Goal: Use online tool/utility: Utilize a website feature to perform a specific function

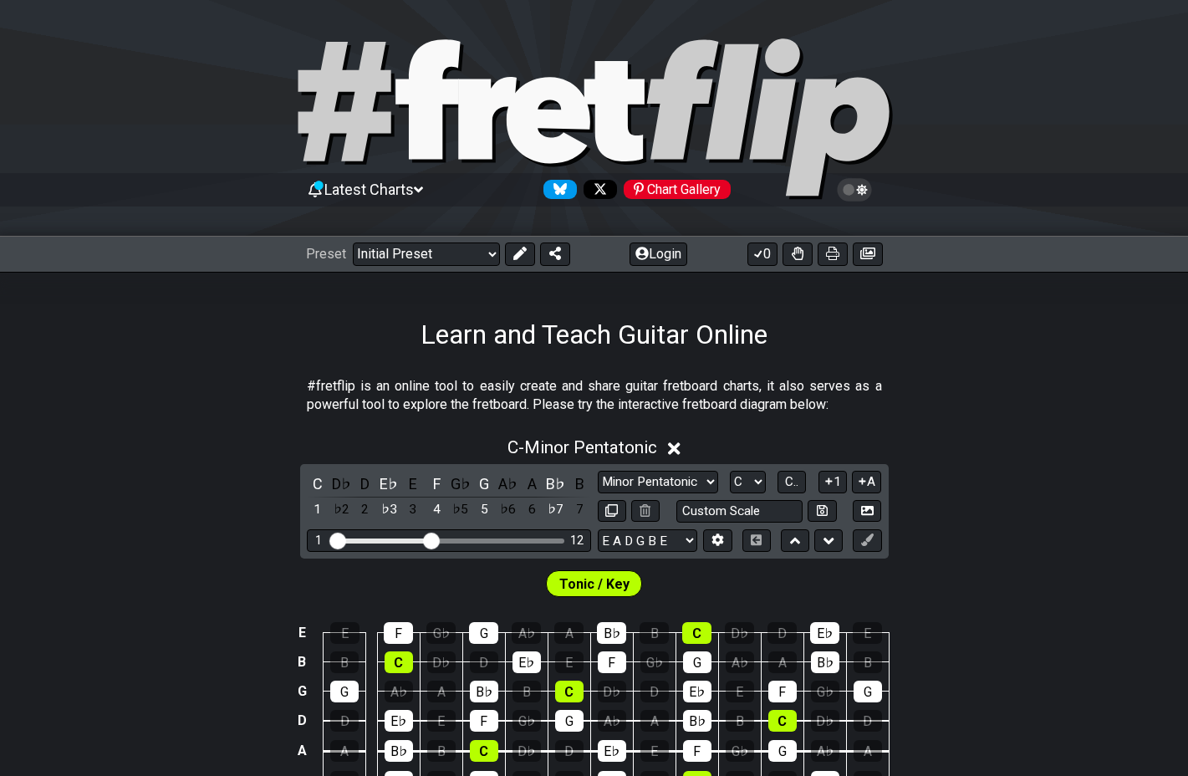
scroll to position [167, 0]
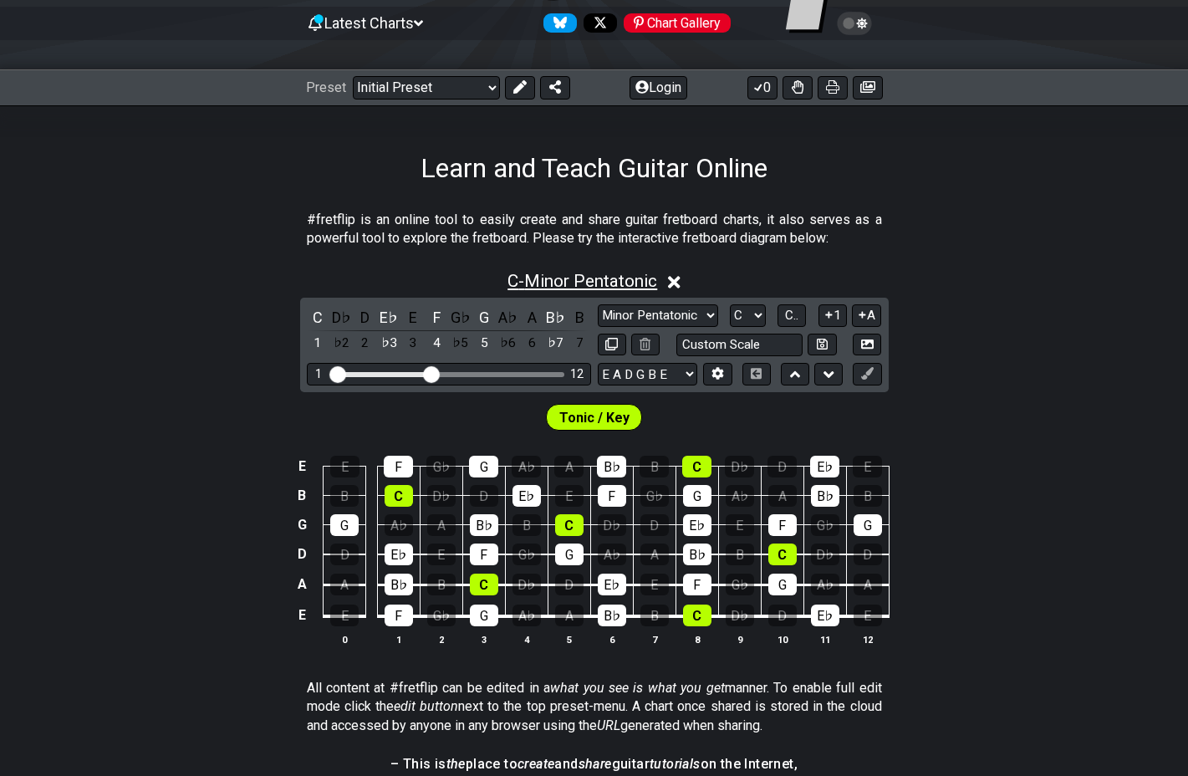
click at [616, 283] on span "C - Minor Pentatonic" at bounding box center [583, 281] width 150 height 20
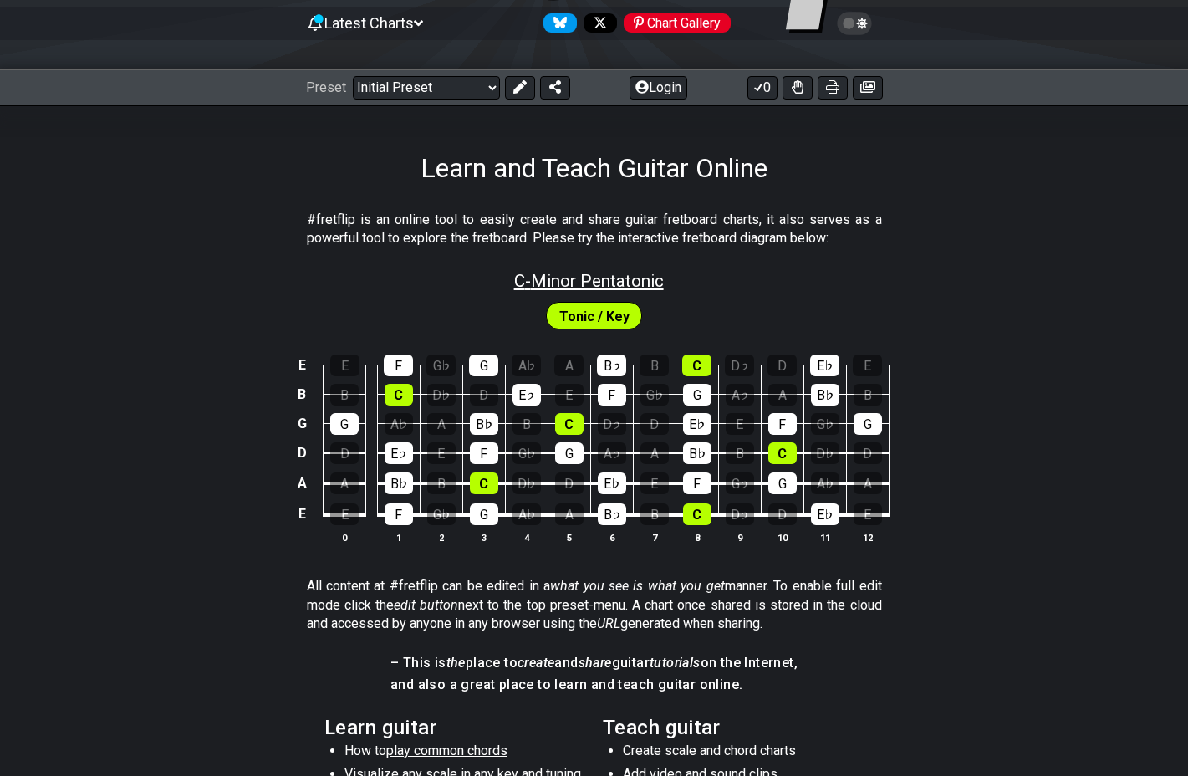
click at [616, 283] on span "C - Minor Pentatonic" at bounding box center [589, 281] width 150 height 20
select select "C"
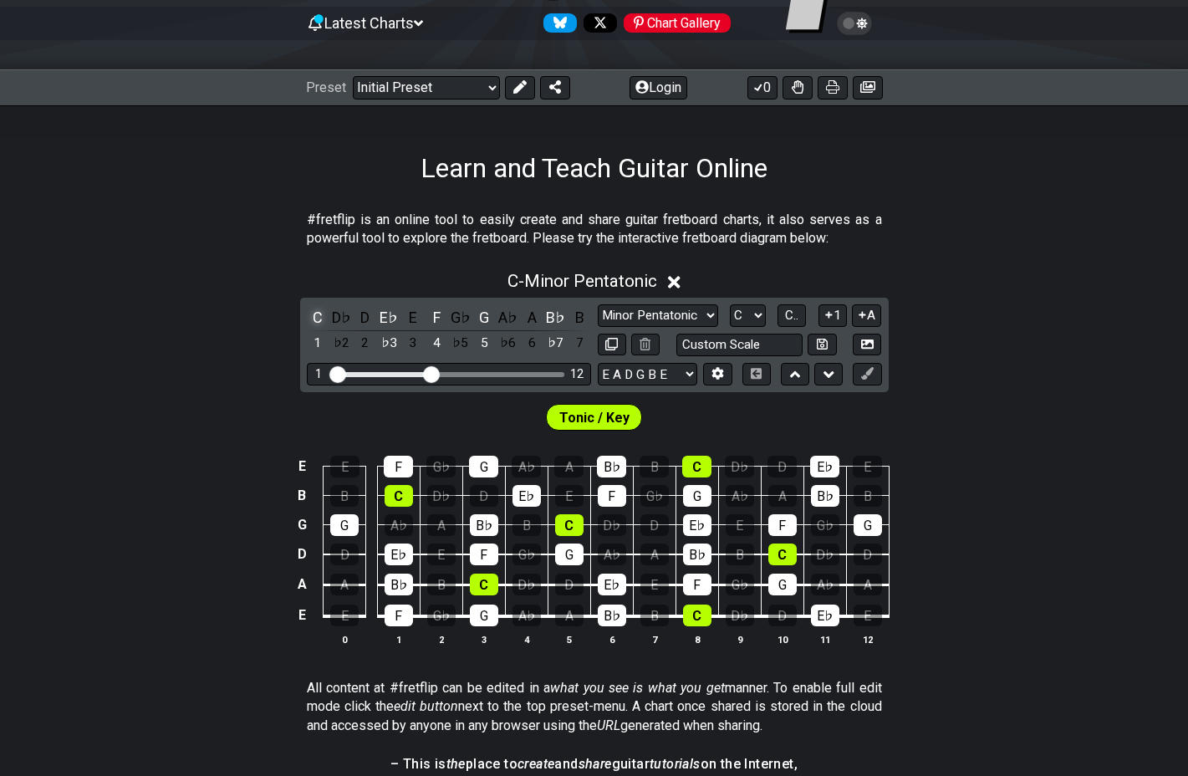
click at [321, 317] on div "C" at bounding box center [318, 317] width 22 height 23
click at [333, 318] on div "D♭" at bounding box center [341, 317] width 22 height 23
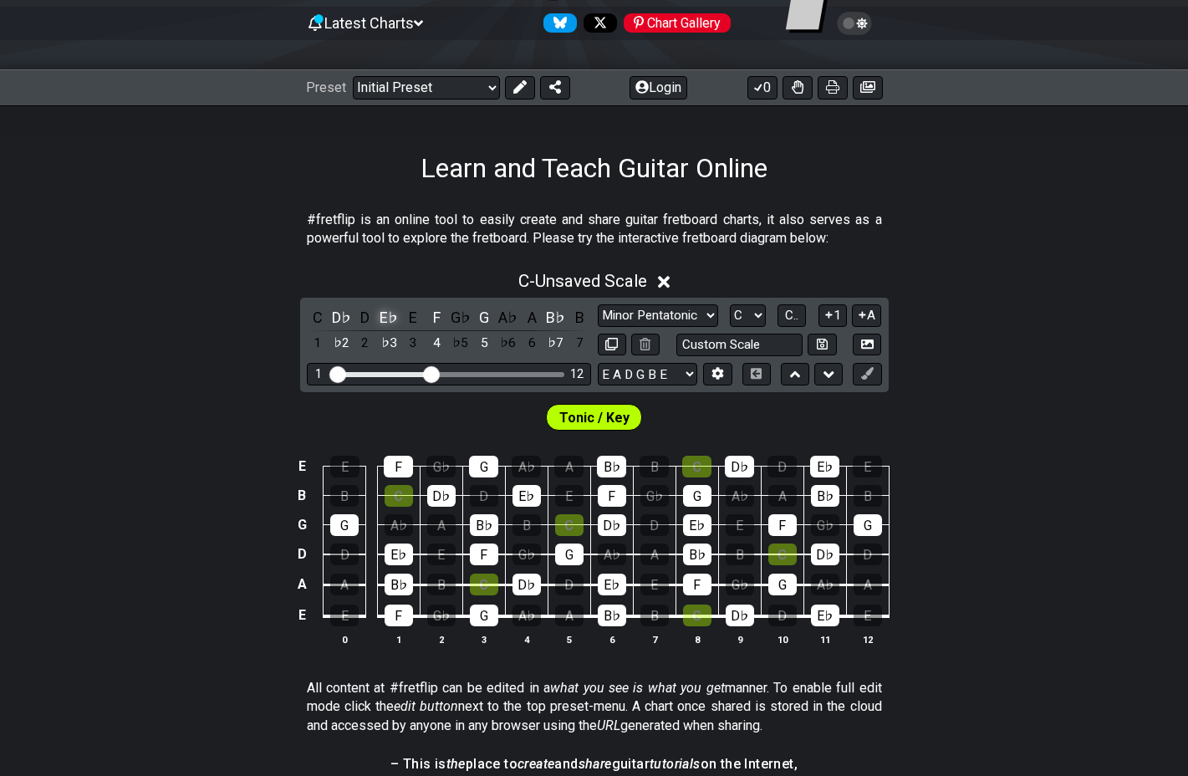
click at [384, 322] on div "E♭" at bounding box center [389, 317] width 22 height 23
click at [455, 319] on div "G♭" at bounding box center [461, 317] width 22 height 23
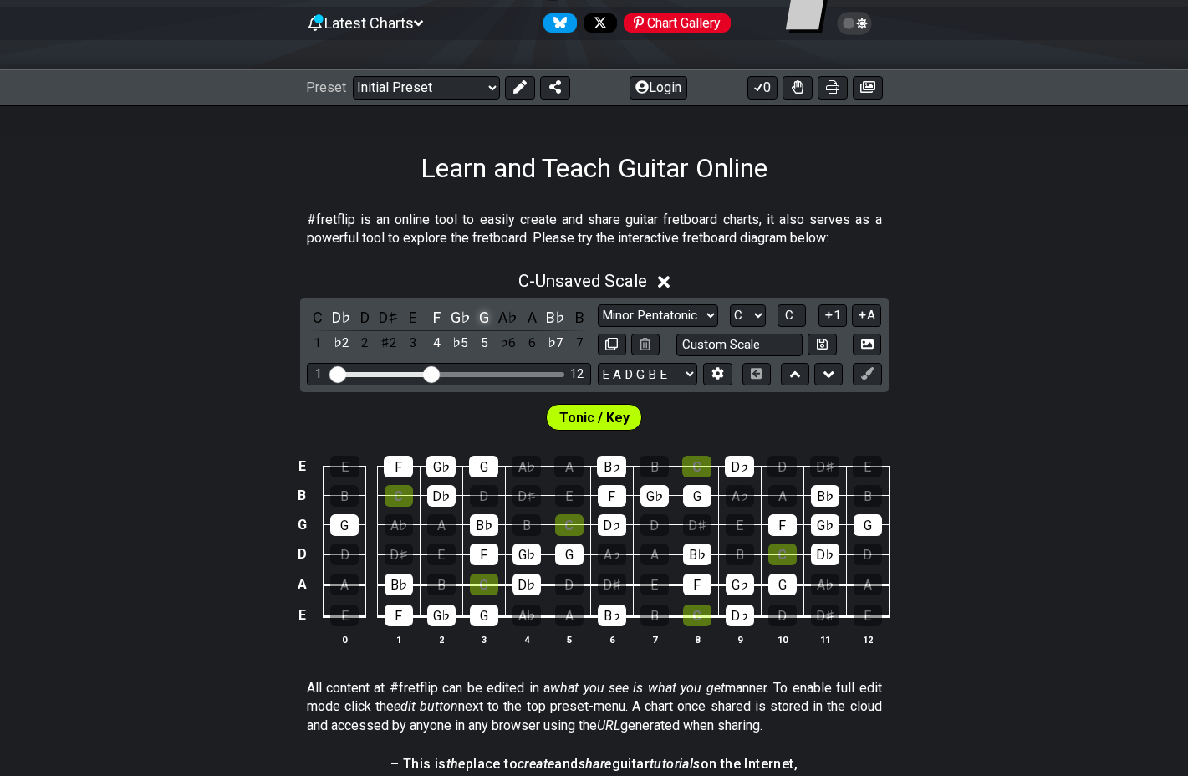
click at [486, 319] on div "G" at bounding box center [484, 317] width 22 height 23
click at [503, 319] on div "A♭" at bounding box center [509, 317] width 22 height 23
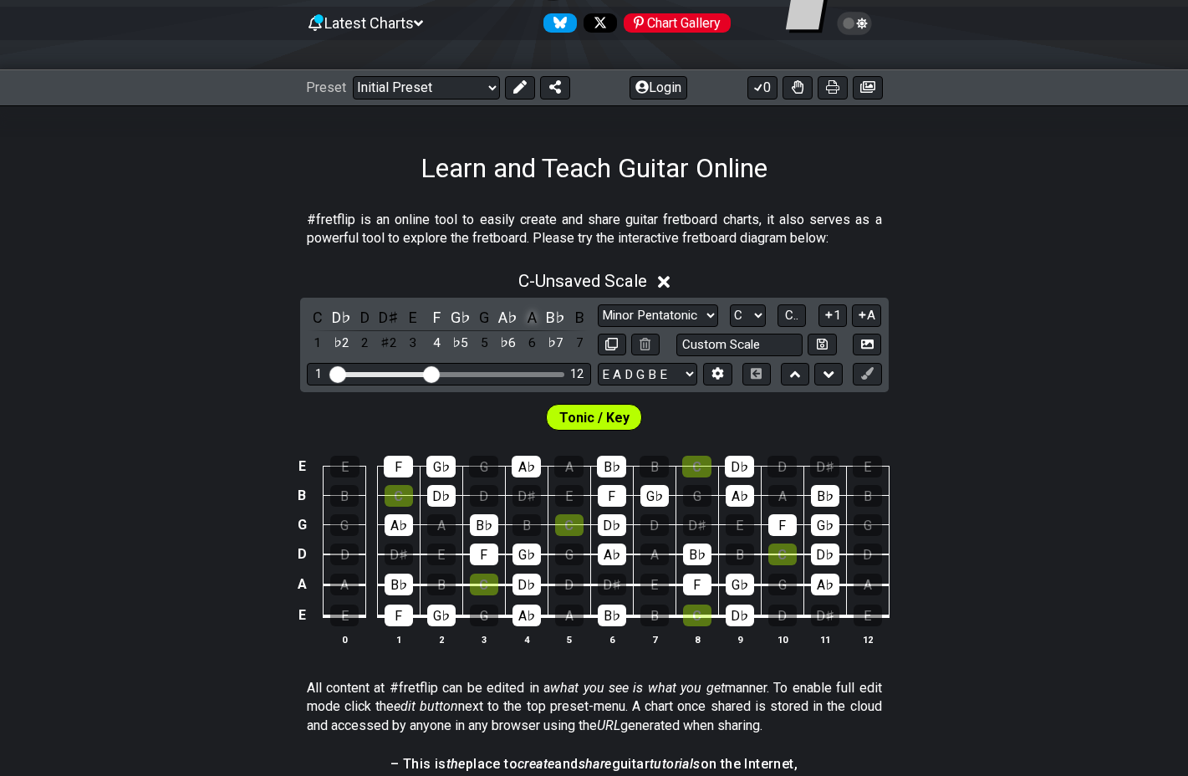
click at [529, 321] on div "A" at bounding box center [532, 317] width 22 height 23
click at [560, 321] on div "B♭" at bounding box center [556, 317] width 22 height 23
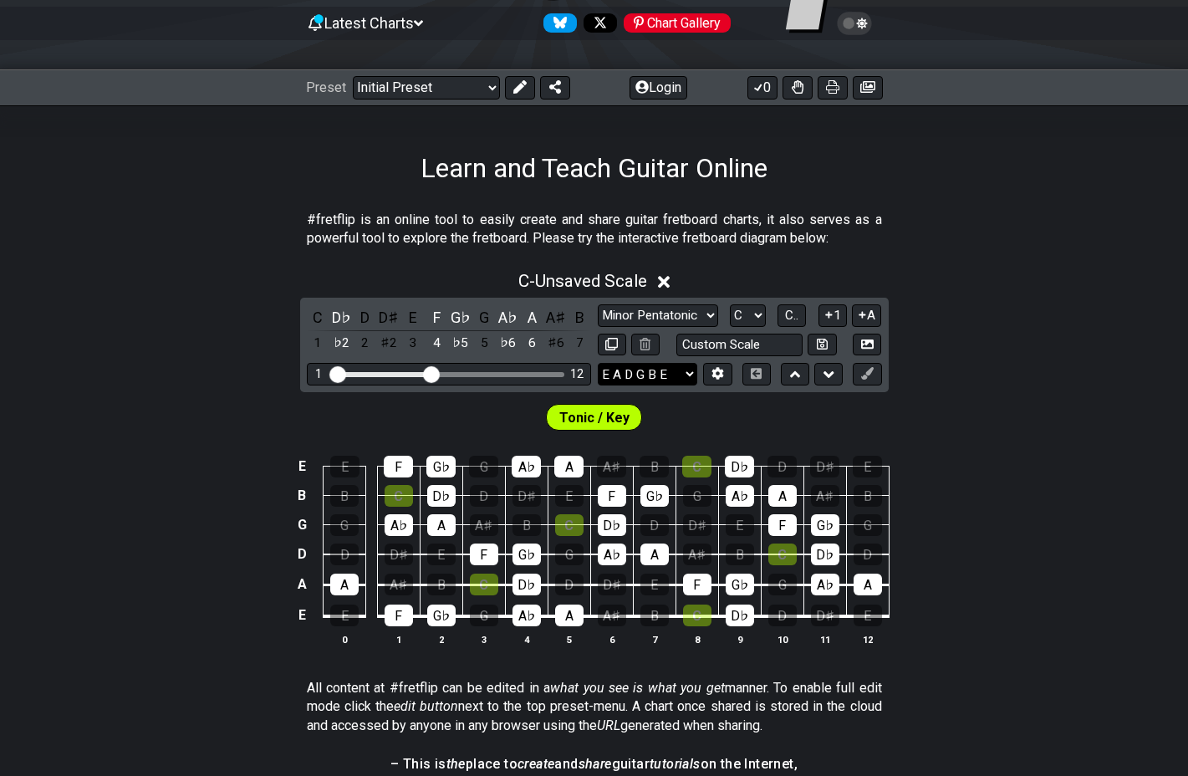
click at [681, 377] on select "E A D G B E E A D G B E E A D G B E B E A D F♯ B A D G C E A D A D G B E E♭ A♭ …" at bounding box center [648, 374] width 100 height 23
click at [598, 363] on select "E A D G B E E A D G B E E A D G B E B E A D F♯ B A D G C E A D A D G B E E♭ A♭ …" at bounding box center [648, 374] width 100 height 23
click at [712, 374] on icon at bounding box center [718, 373] width 13 height 13
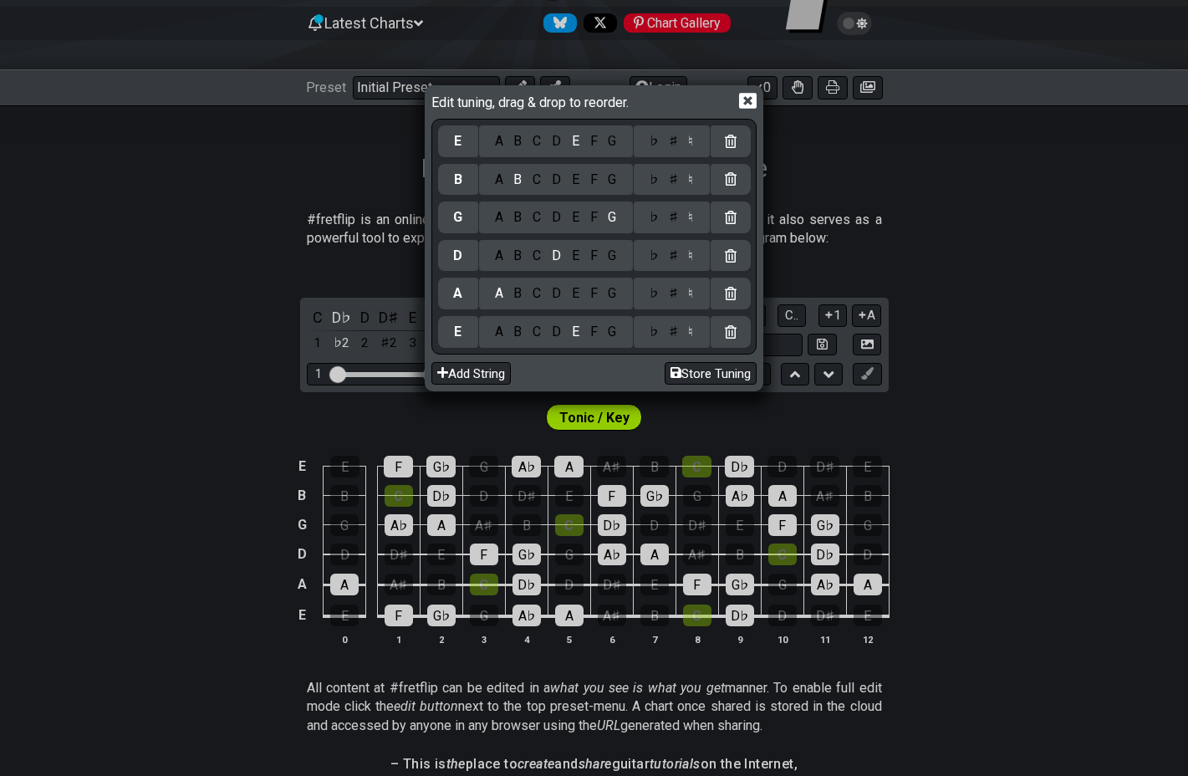
click at [595, 297] on div "F" at bounding box center [594, 293] width 18 height 18
click at [499, 293] on div "A" at bounding box center [498, 293] width 19 height 18
click at [541, 180] on div "C" at bounding box center [537, 180] width 19 height 18
click at [592, 142] on div "F" at bounding box center [594, 141] width 18 height 18
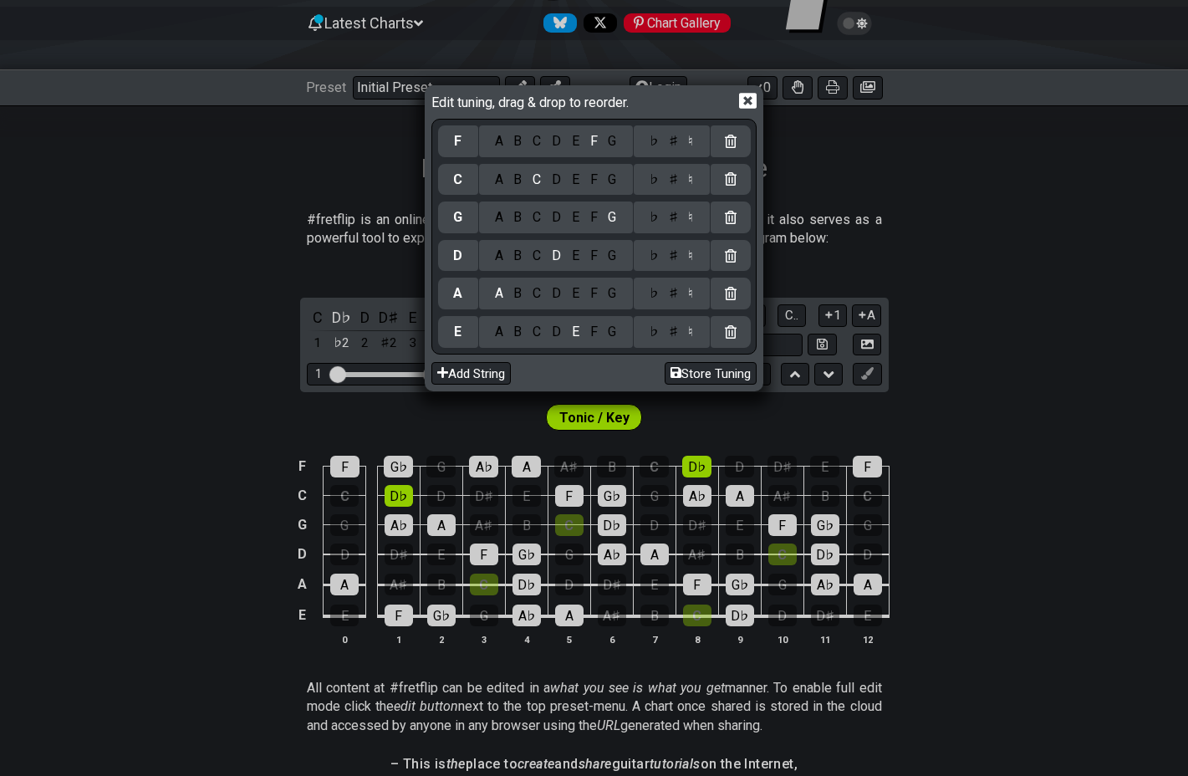
click at [744, 100] on icon at bounding box center [748, 102] width 18 height 16
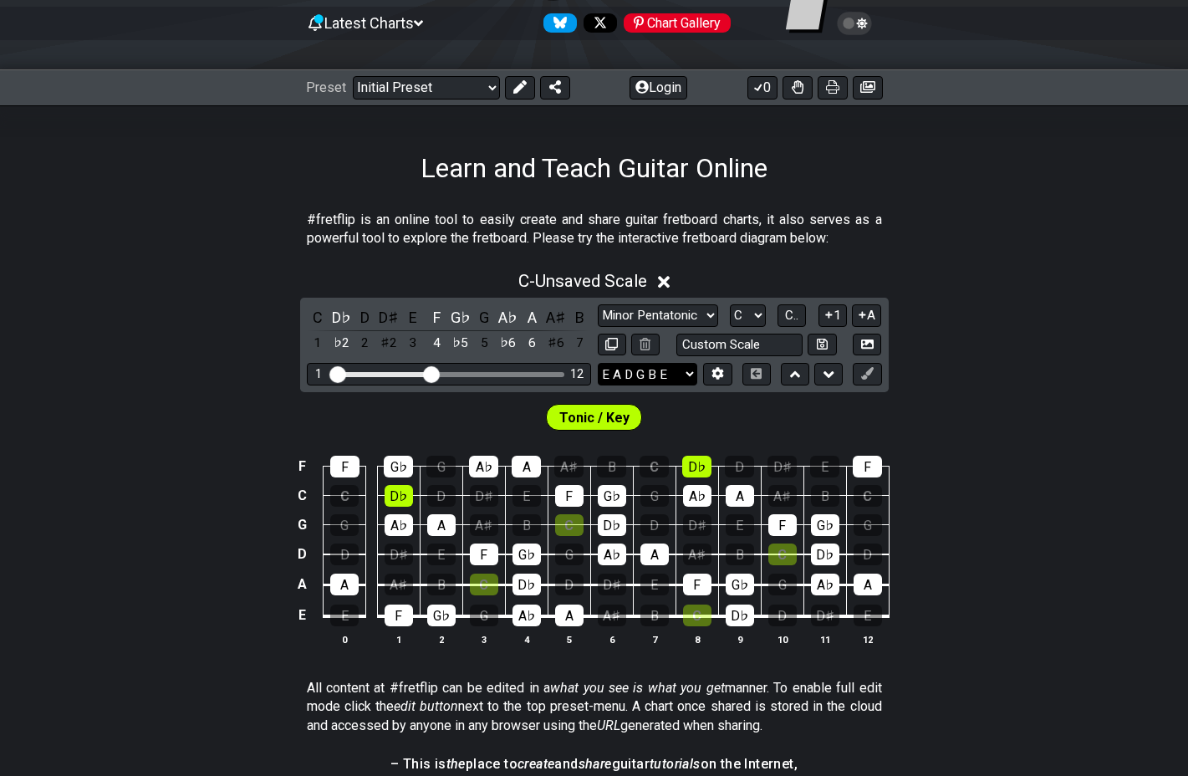
click at [689, 371] on select "E A D G B E E A D G B E E A D G B E B E A D F♯ B A D G C E A D A D G B E E♭ A♭ …" at bounding box center [648, 374] width 100 height 23
click at [708, 378] on button at bounding box center [717, 374] width 28 height 23
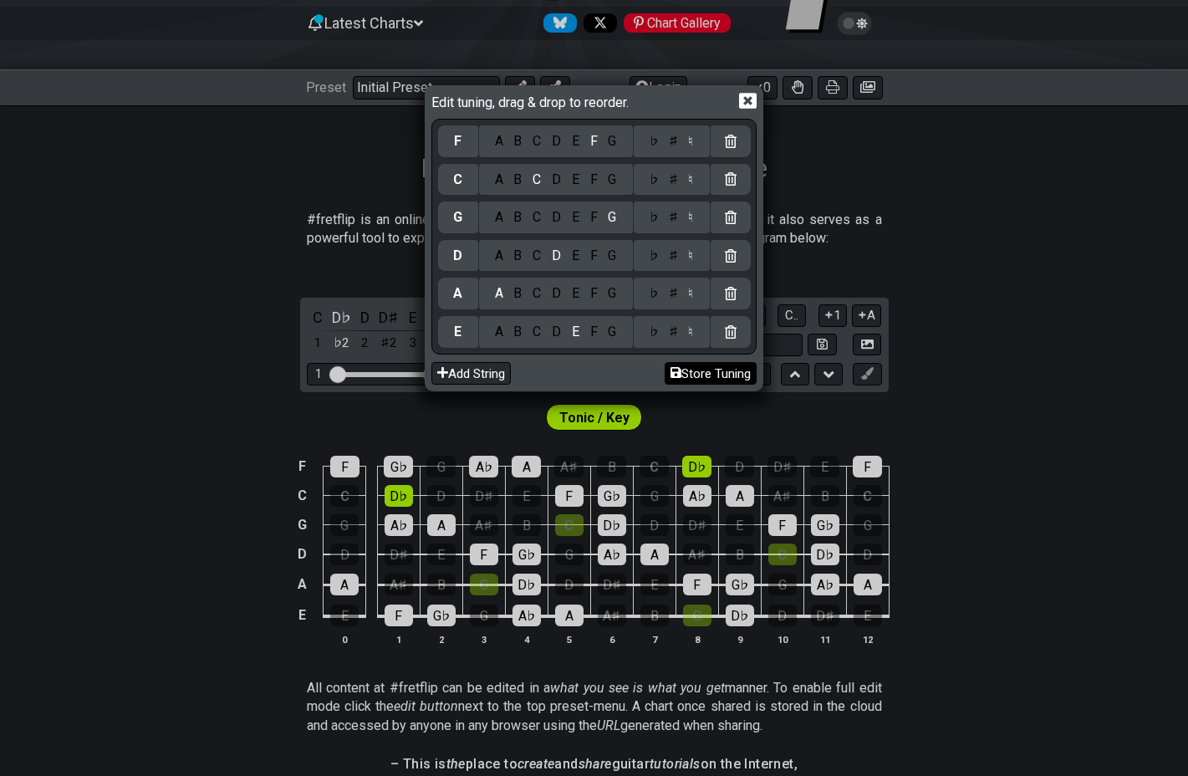
click at [708, 375] on button "Store Tuning" at bounding box center [711, 373] width 92 height 23
click at [697, 373] on button "Store Tuning" at bounding box center [711, 373] width 92 height 23
click at [743, 100] on icon at bounding box center [748, 102] width 18 height 16
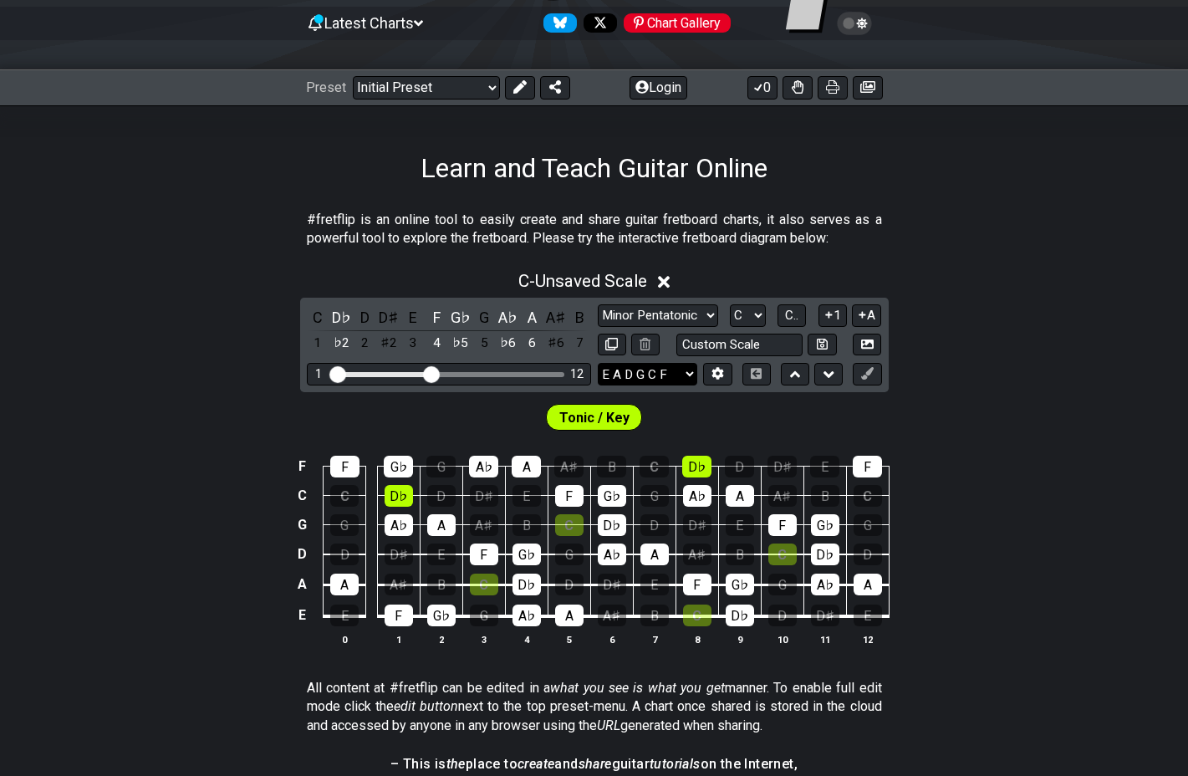
click at [688, 370] on select "E A D G B E E A D G C F E A D G B E B E A D F♯ B A D G C E A D A D G B E E♭ A♭ …" at bounding box center [648, 374] width 100 height 23
select select "E A D G B E"
click at [598, 363] on select "E A D G B E E A D G C F E A D G B E B E A D F♯ B A D G C E A D A D G B E E♭ A♭ …" at bounding box center [648, 374] width 100 height 23
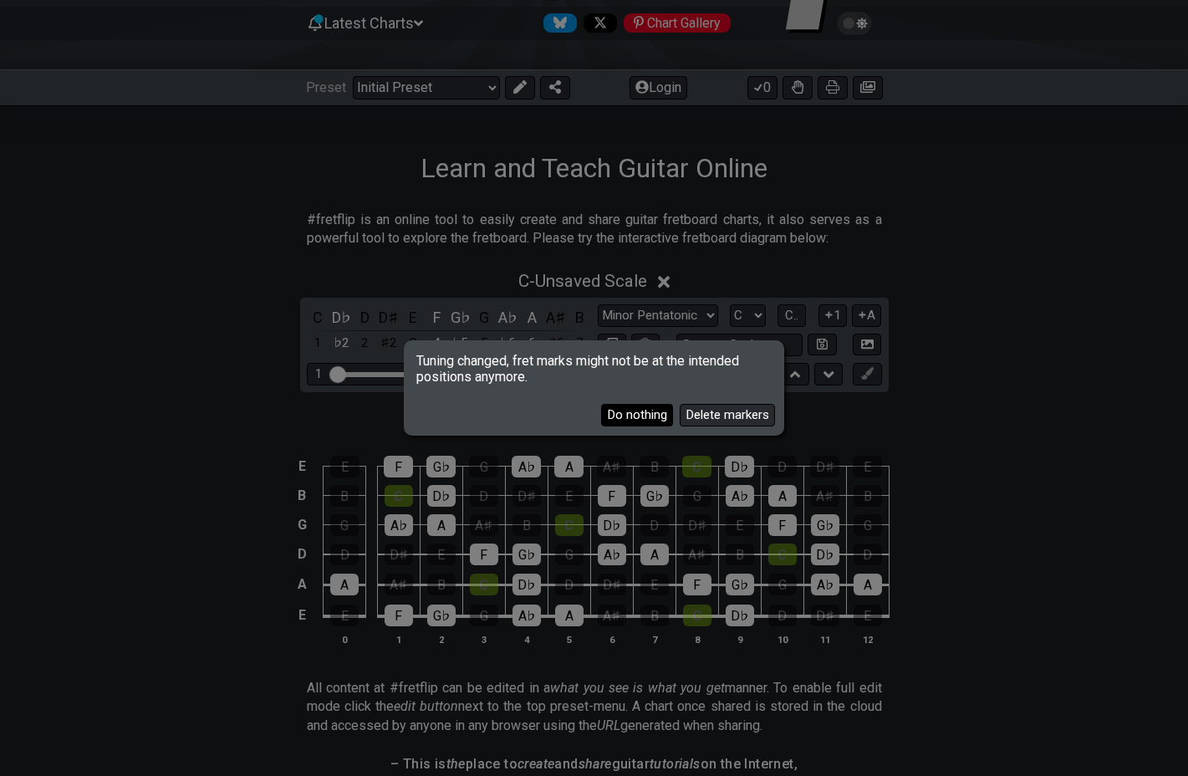
click at [650, 420] on button "Do nothing" at bounding box center [637, 415] width 72 height 23
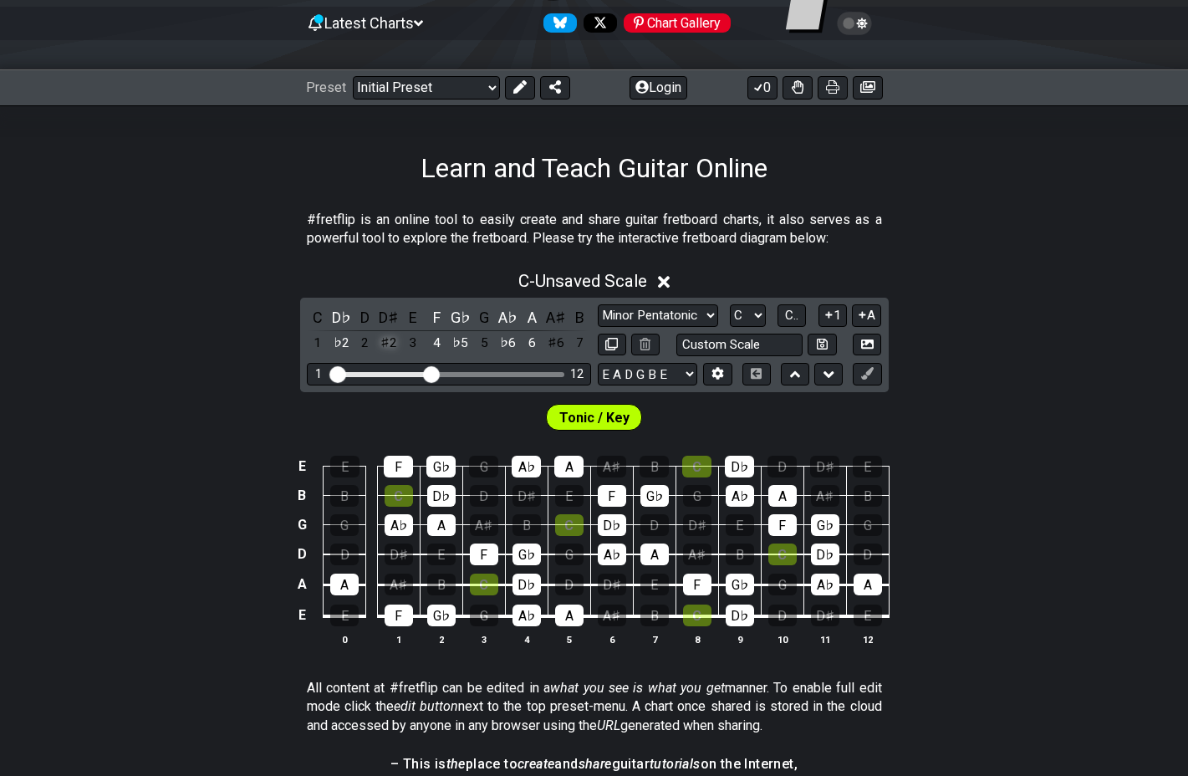
click at [385, 350] on div "♯2" at bounding box center [389, 343] width 22 height 23
click at [575, 310] on div "B" at bounding box center [580, 317] width 22 height 23
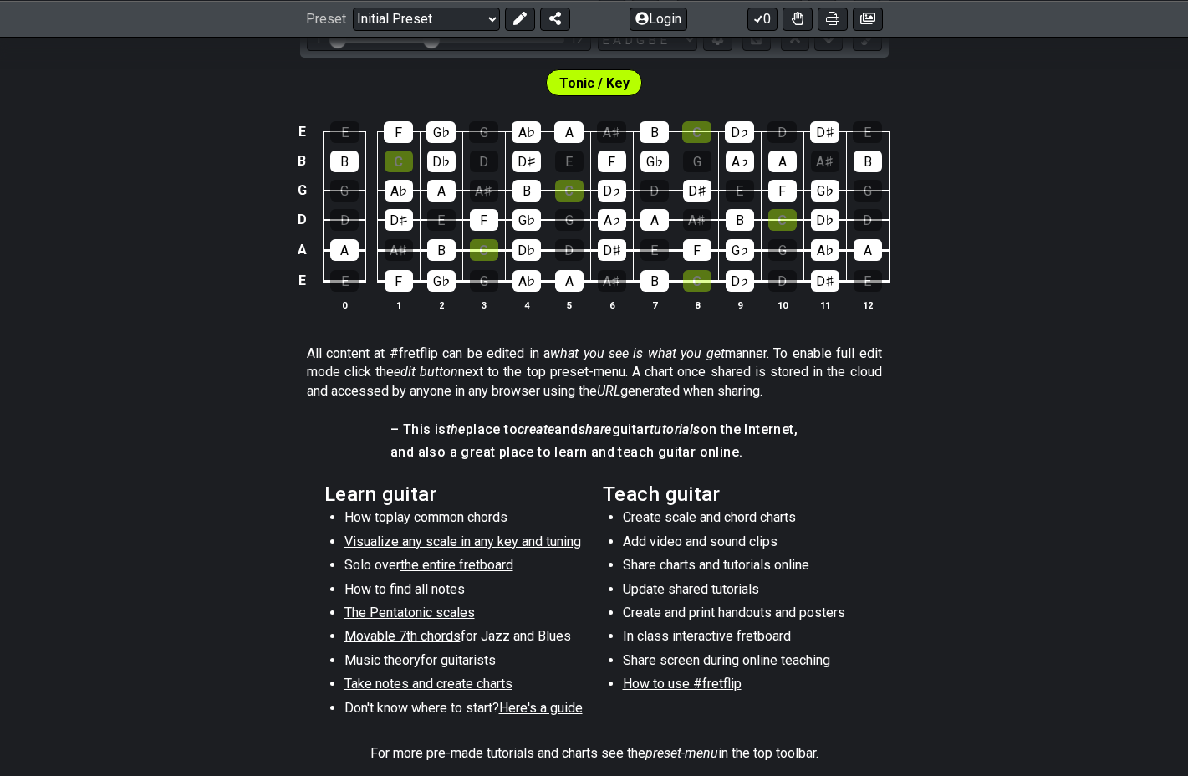
scroll to position [240, 0]
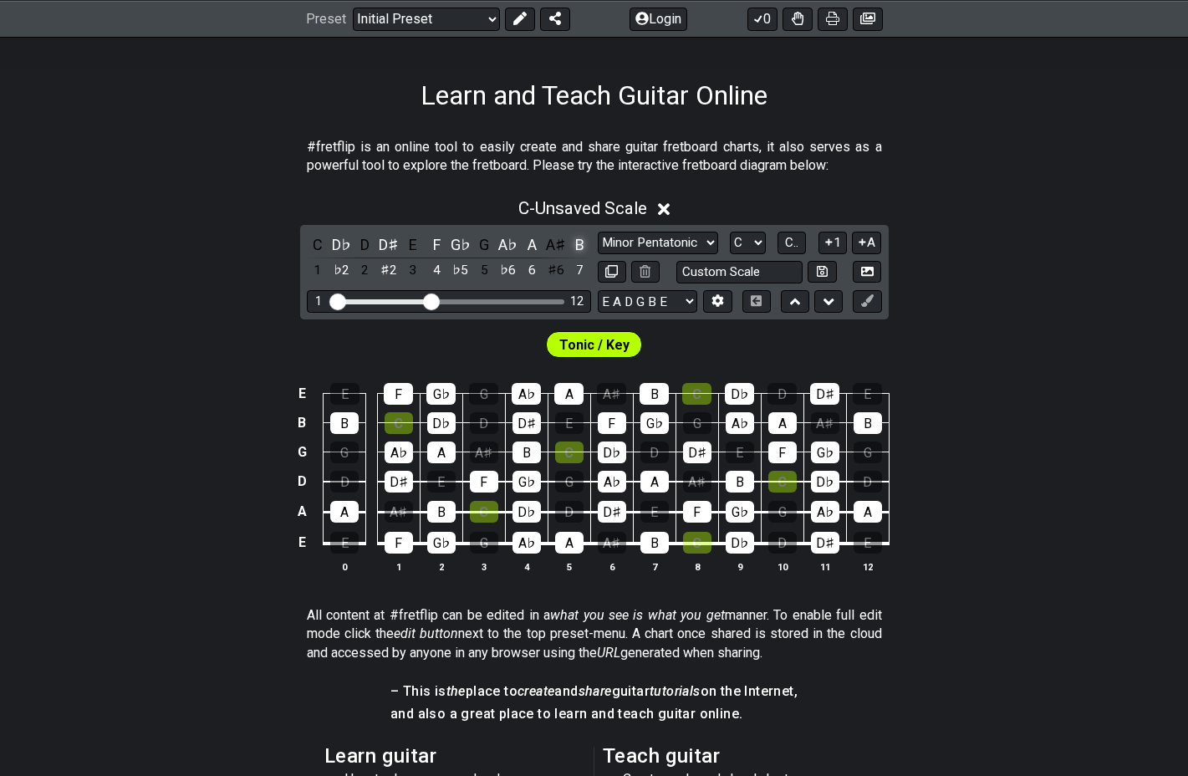
click at [580, 248] on div "B" at bounding box center [580, 244] width 22 height 23
click at [576, 244] on div "B" at bounding box center [580, 244] width 22 height 23
click at [392, 245] on div "D♯" at bounding box center [389, 244] width 22 height 23
